Goal: Obtain resource: Download file/media

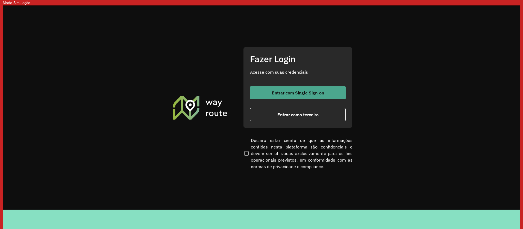
click at [278, 91] on span "Entrar com Single Sign-on" at bounding box center [298, 93] width 52 height 4
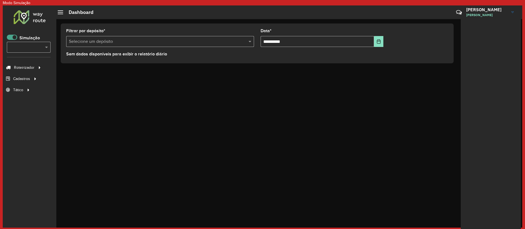
click at [13, 36] on span at bounding box center [12, 37] width 10 height 5
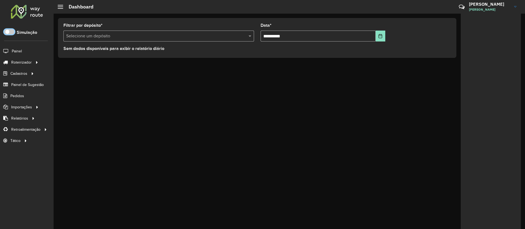
scroll to position [3, 2]
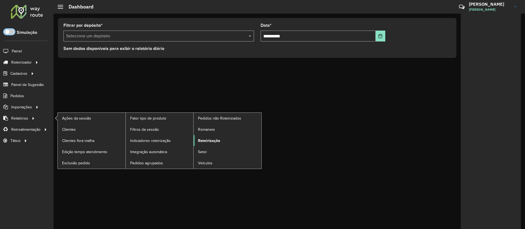
click at [217, 144] on link "Roteirização" at bounding box center [228, 140] width 68 height 11
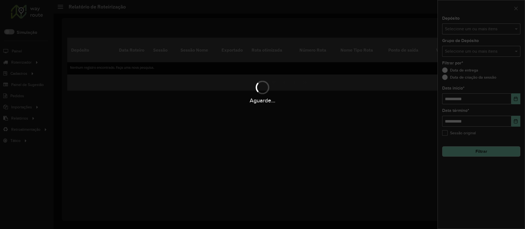
drag, startPoint x: 477, startPoint y: 31, endPoint x: 491, endPoint y: 28, distance: 14.5
click at [477, 31] on input "text" at bounding box center [478, 29] width 70 height 7
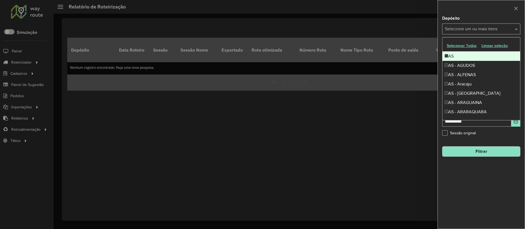
click at [491, 28] on input "text" at bounding box center [478, 29] width 70 height 7
click at [458, 47] on button "Selecionar Todos" at bounding box center [461, 46] width 35 height 8
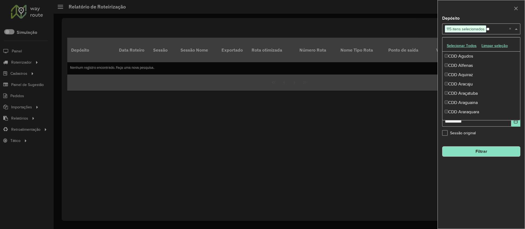
type input "***"
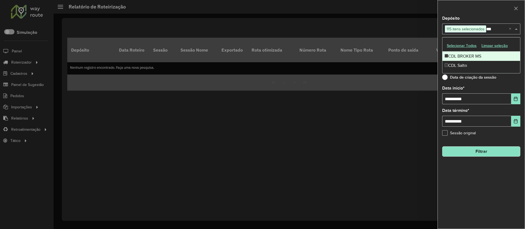
click at [462, 57] on div "CDL BROKER MS" at bounding box center [481, 56] width 78 height 9
type input "****"
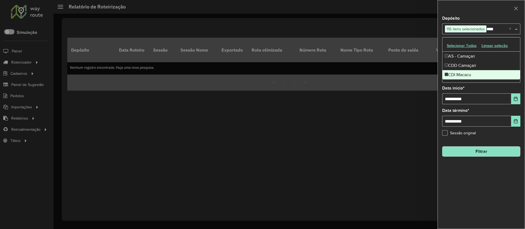
click at [466, 74] on div "CDI Macacu" at bounding box center [481, 74] width 78 height 9
type input "***"
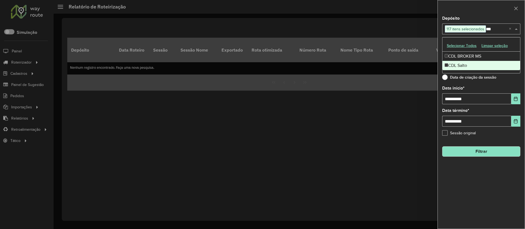
click at [462, 68] on div "CDL Salto" at bounding box center [481, 65] width 78 height 9
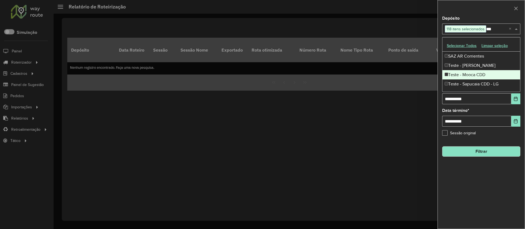
click at [461, 74] on div "Teste - Mooca CDD" at bounding box center [481, 74] width 78 height 9
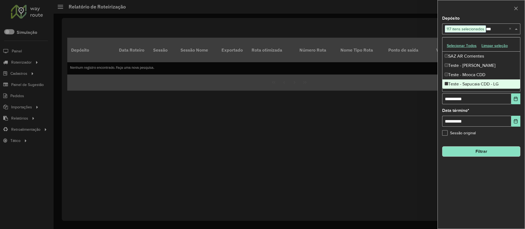
click at [460, 84] on div "Teste - Sapucaia CDD - LG" at bounding box center [481, 84] width 78 height 9
type input "***"
click at [487, 151] on button "Filtrar" at bounding box center [481, 151] width 78 height 10
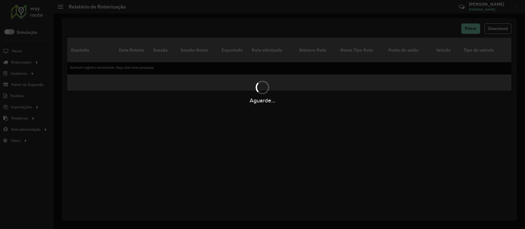
click at [484, 128] on div "Aguarde..." at bounding box center [262, 114] width 525 height 229
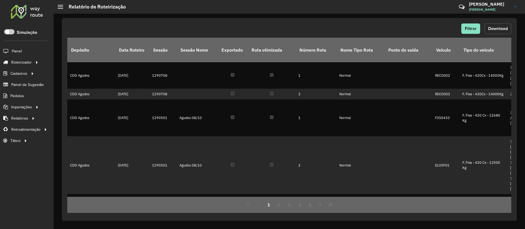
click at [507, 31] on button "Download" at bounding box center [497, 29] width 27 height 10
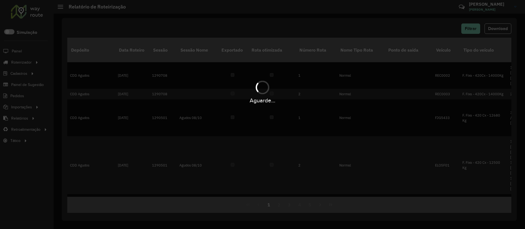
click at [317, 100] on div "Aguarde..." at bounding box center [262, 100] width 525 height 8
